Goal: Task Accomplishment & Management: Use online tool/utility

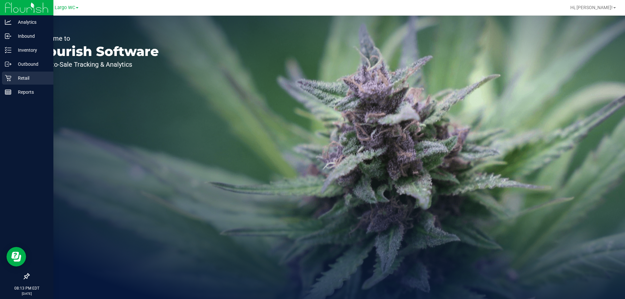
click at [23, 74] on div "Retail" at bounding box center [27, 78] width 51 height 13
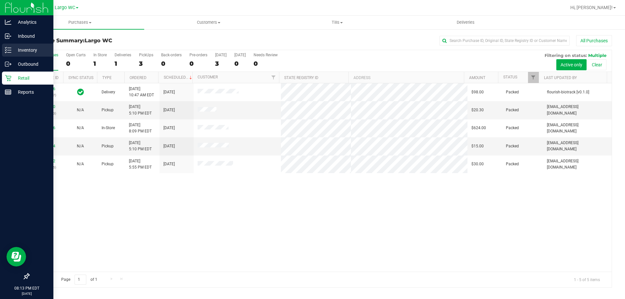
click at [29, 48] on p "Inventory" at bounding box center [30, 50] width 39 height 8
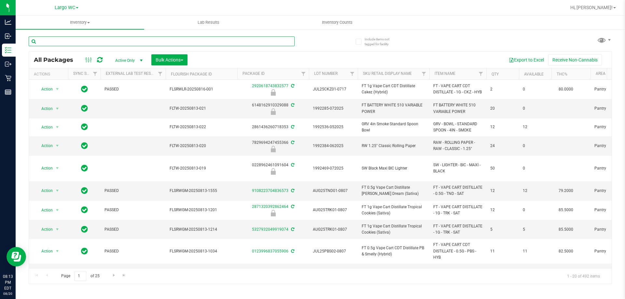
click at [88, 41] on input "text" at bounding box center [162, 41] width 266 height 10
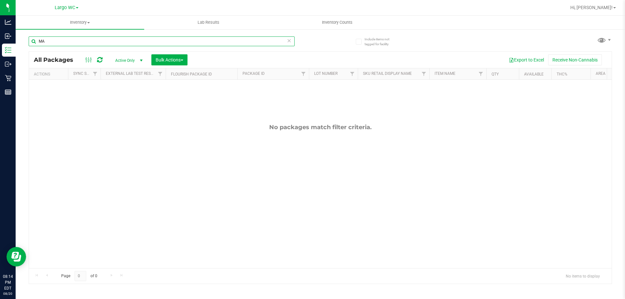
type input "M"
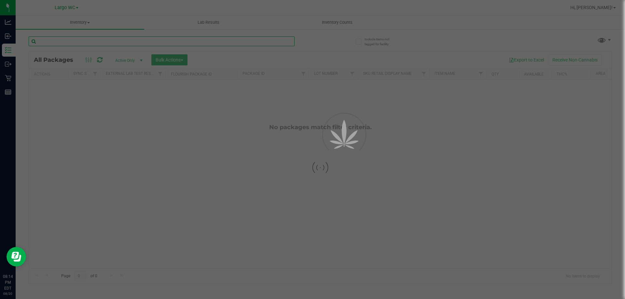
click at [85, 38] on input "text" at bounding box center [162, 41] width 266 height 10
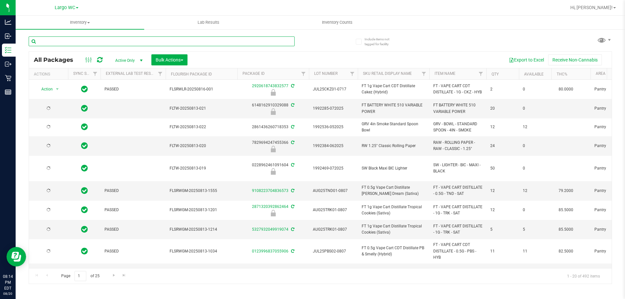
type input "[DATE]"
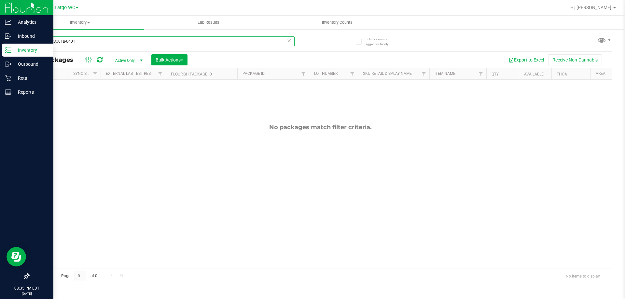
type input "MAR25LSO01B-0401"
